Goal: Task Accomplishment & Management: Manage account settings

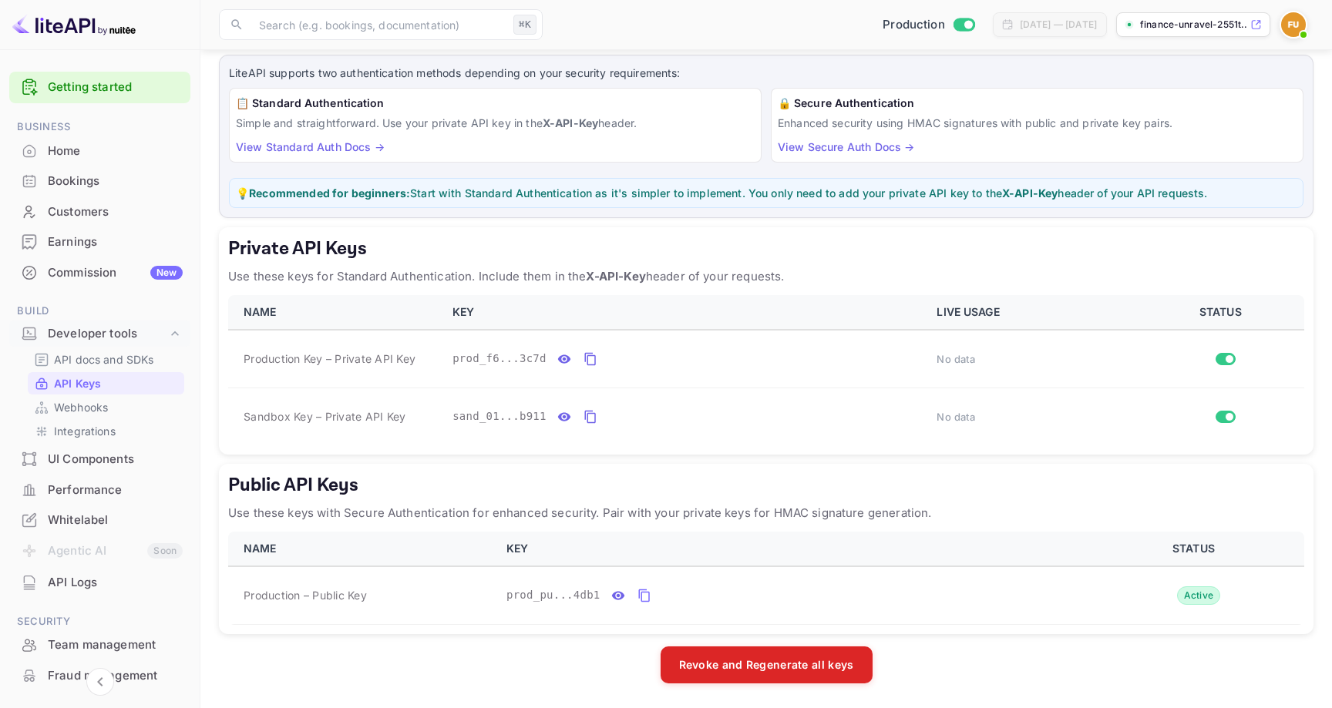
click at [1296, 29] on img at bounding box center [1293, 24] width 25 height 25
click at [464, 708] on div at bounding box center [666, 721] width 1332 height 0
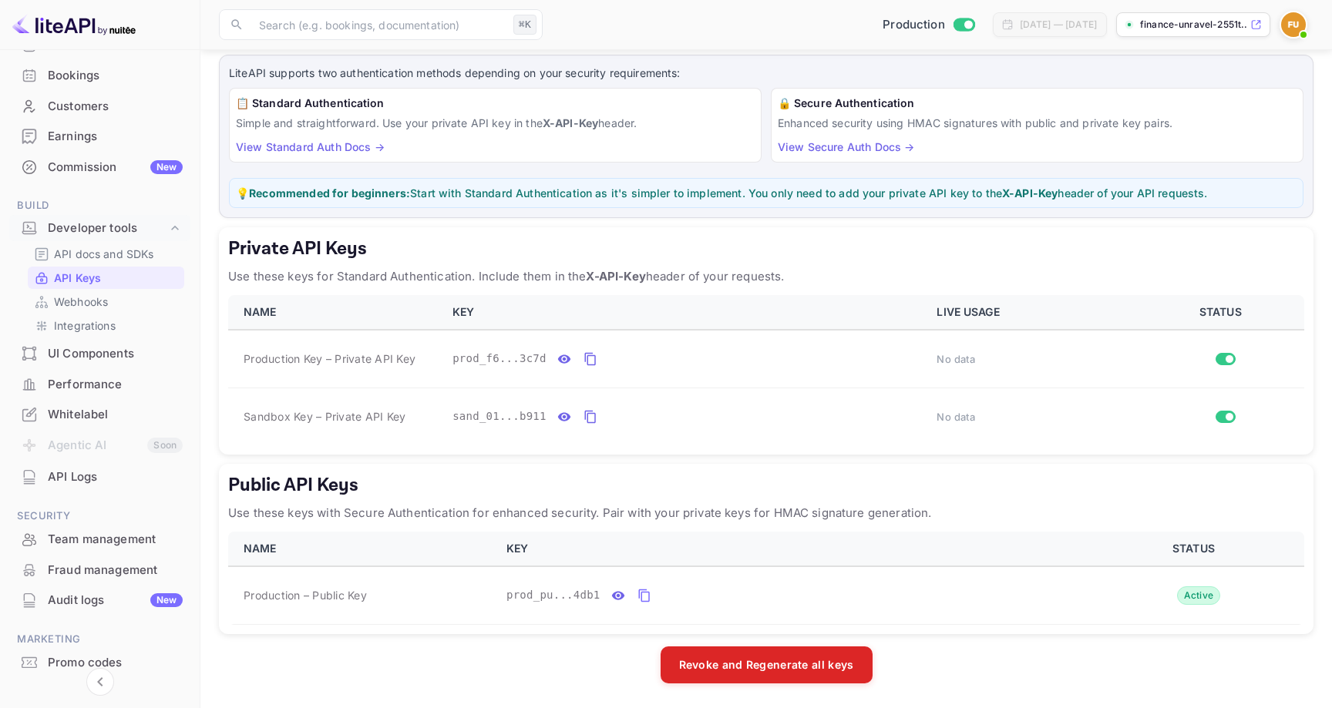
scroll to position [160, 0]
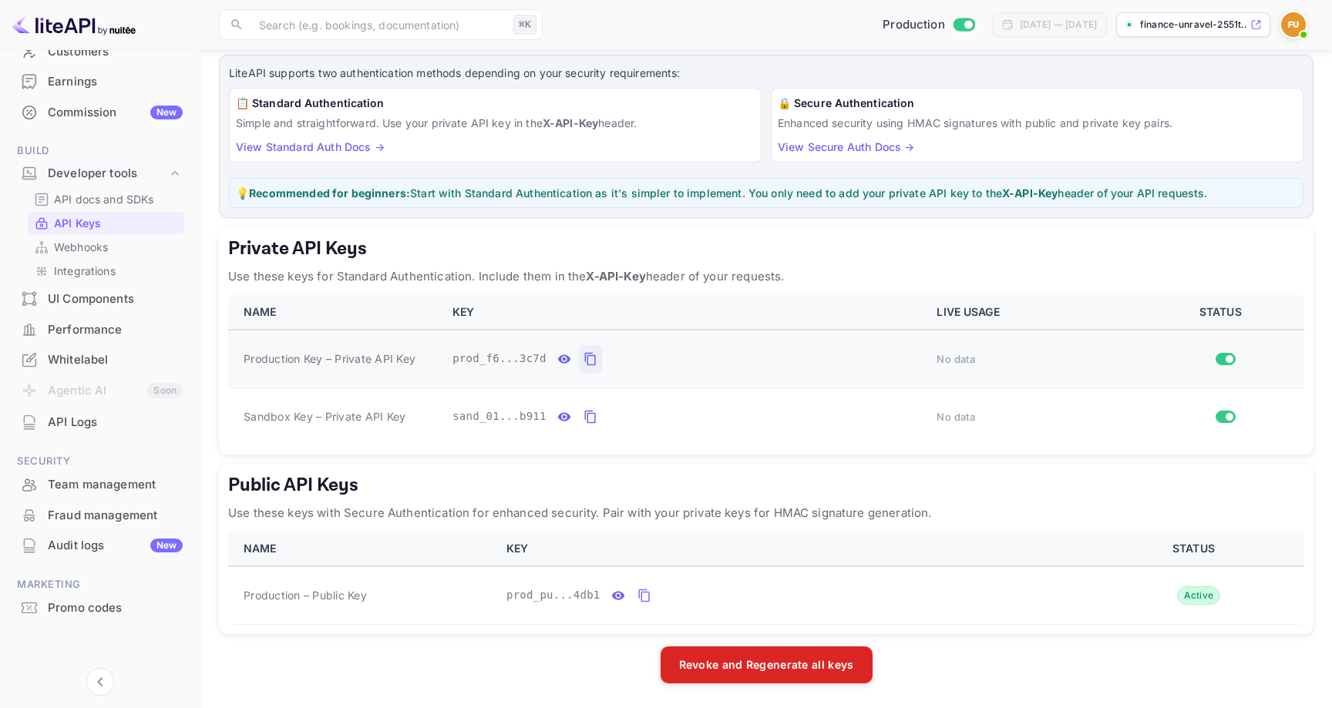
click at [591, 361] on icon "private api keys table" at bounding box center [590, 359] width 14 height 18
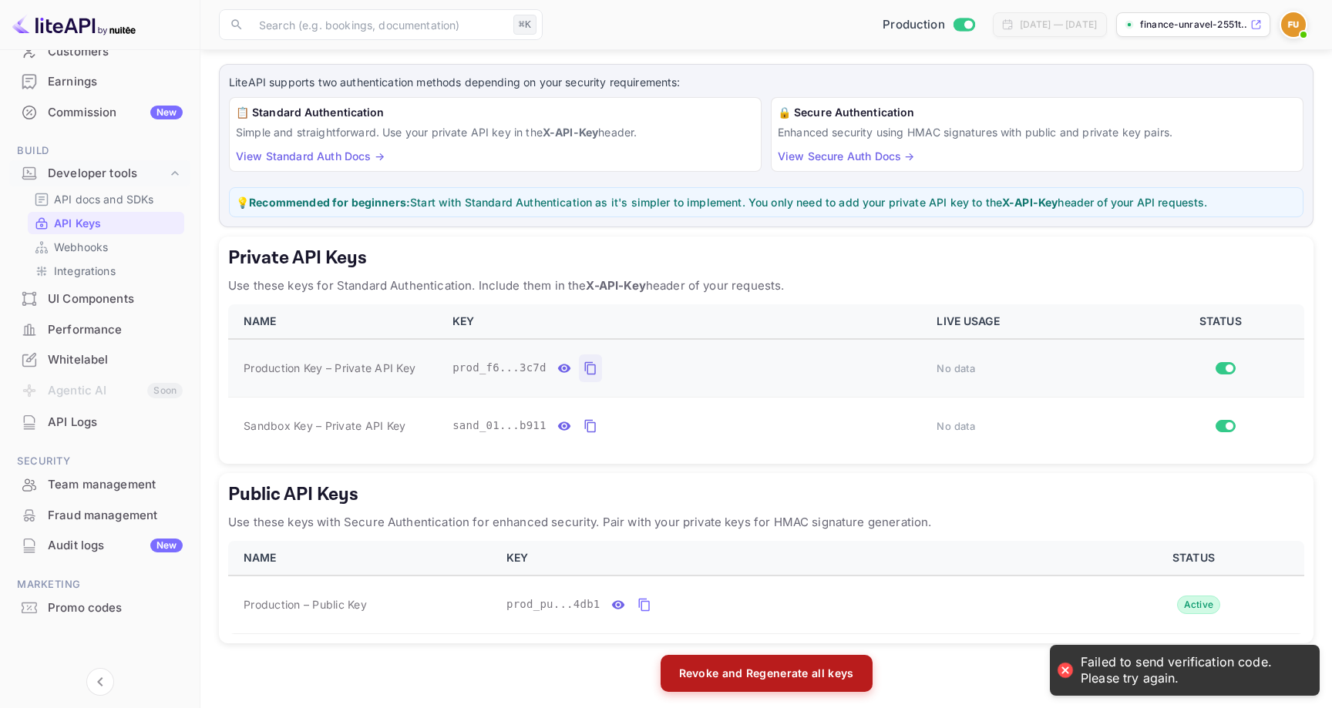
scroll to position [85, 0]
